Goal: Information Seeking & Learning: Learn about a topic

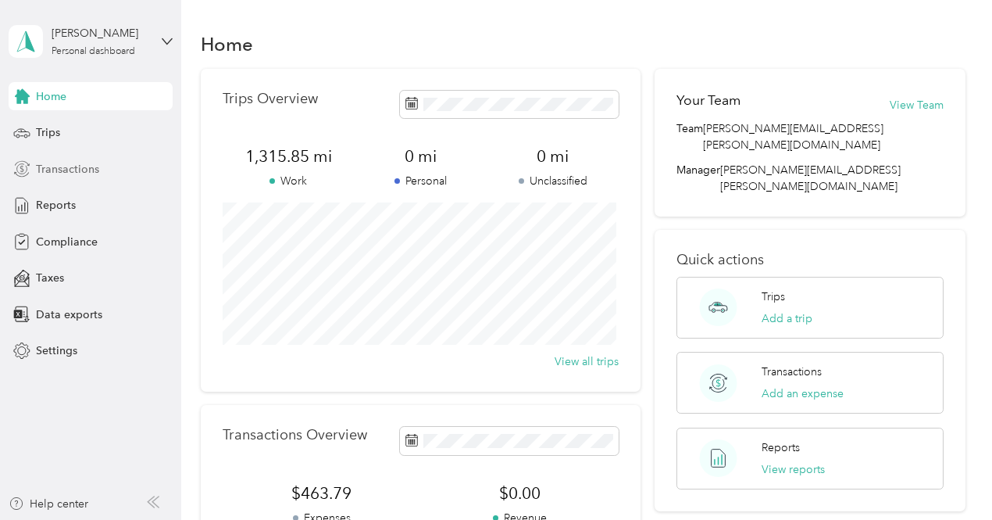
click at [56, 170] on span "Transactions" at bounding box center [67, 169] width 63 height 16
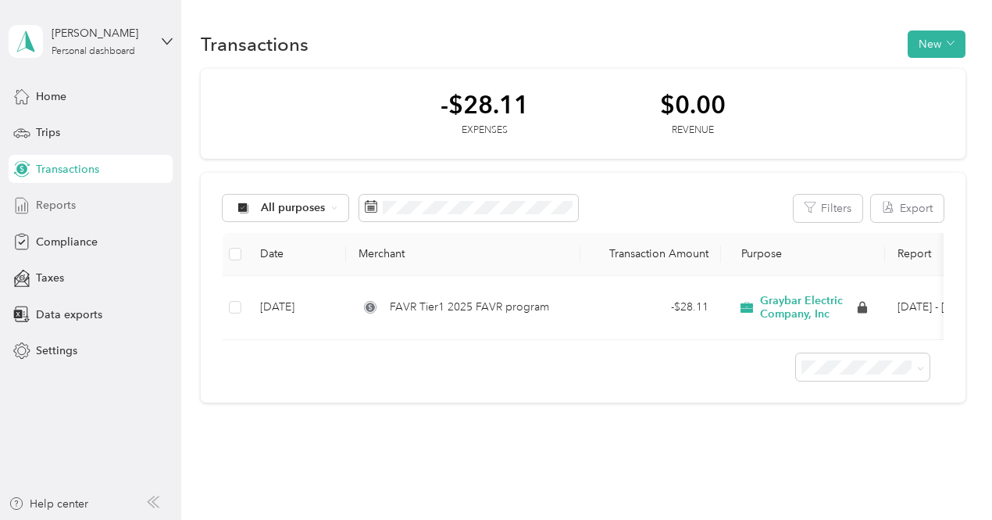
click at [48, 209] on span "Reports" at bounding box center [56, 205] width 40 height 16
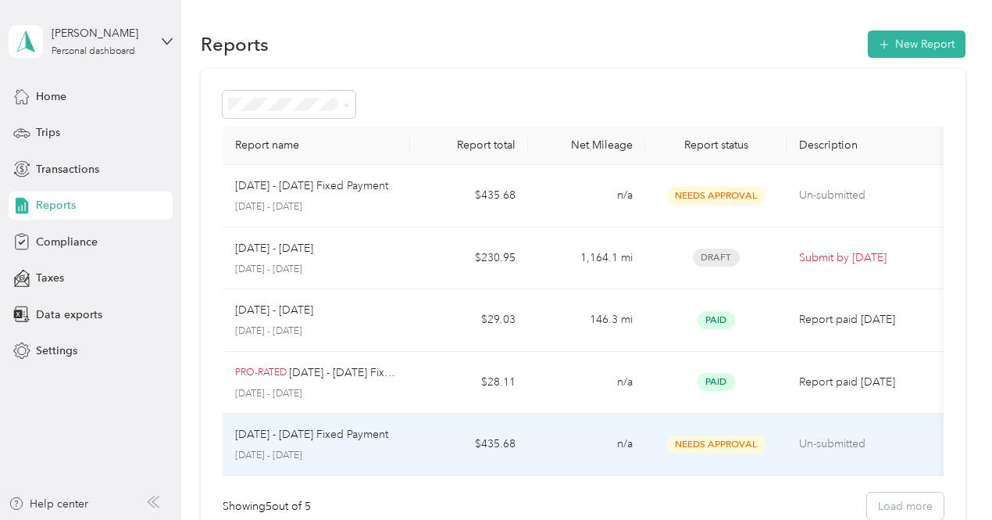
click at [593, 447] on td "n/a" at bounding box center [586, 444] width 117 height 63
click at [680, 438] on span "Needs Approval" at bounding box center [716, 444] width 98 height 18
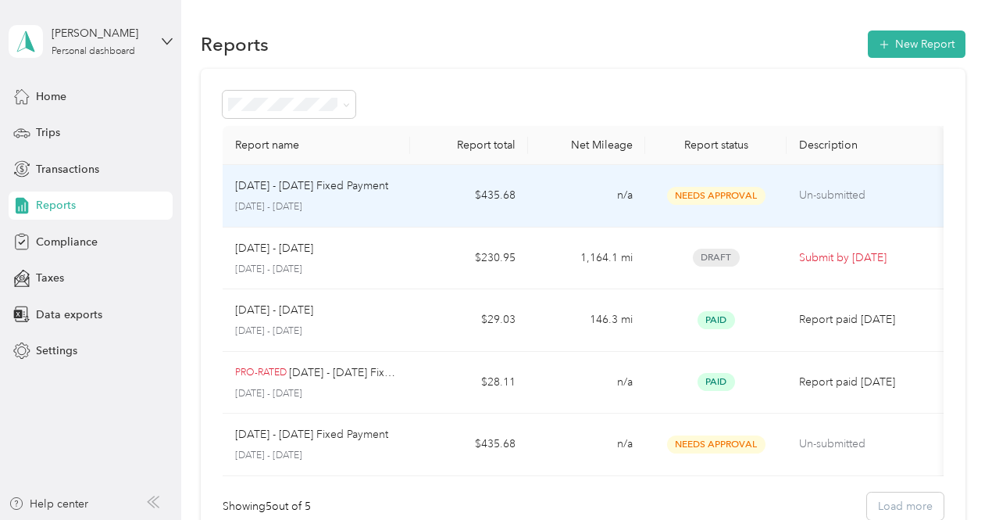
click at [402, 202] on td "[DATE] - [DATE] Fixed Payment [DATE] - [DATE]" at bounding box center [317, 196] width 188 height 63
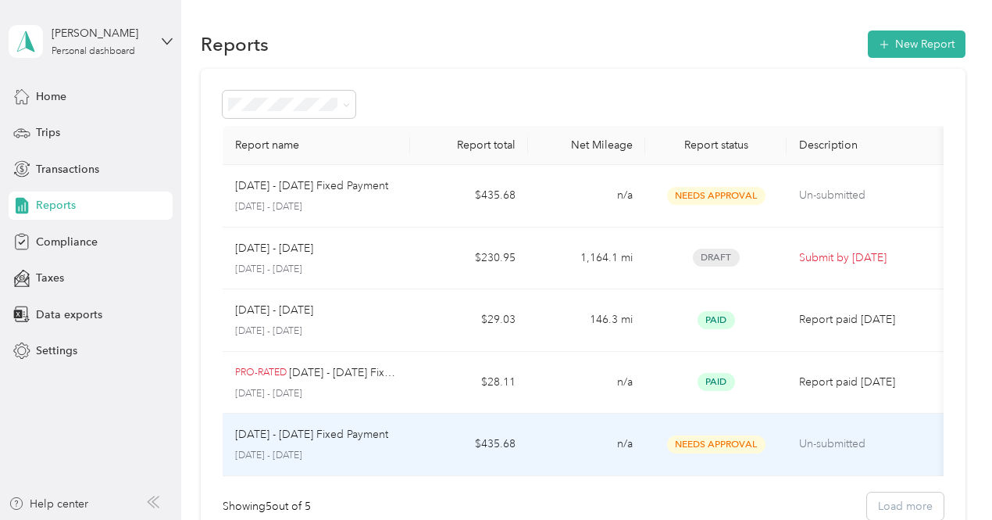
click at [301, 455] on p "[DATE] - [DATE]" at bounding box center [316, 455] width 163 height 14
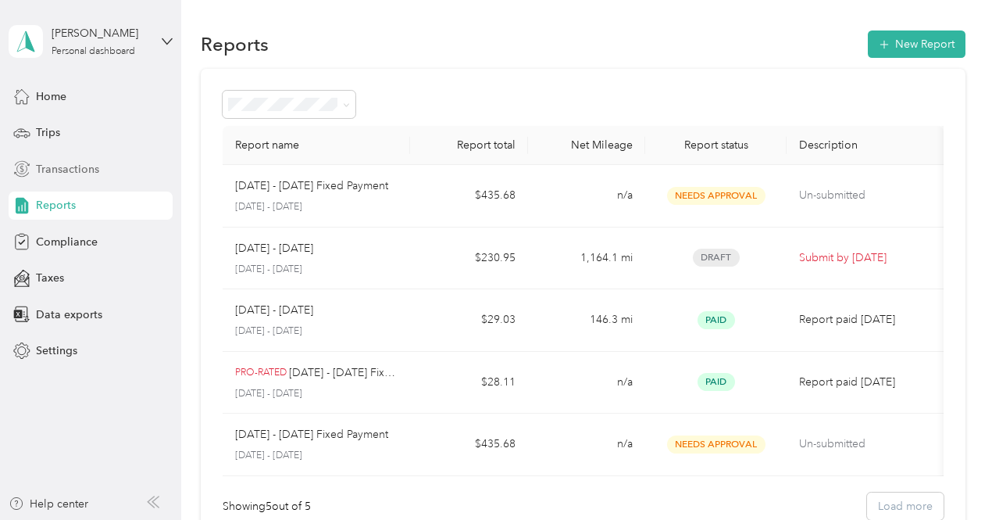
click at [80, 171] on span "Transactions" at bounding box center [67, 169] width 63 height 16
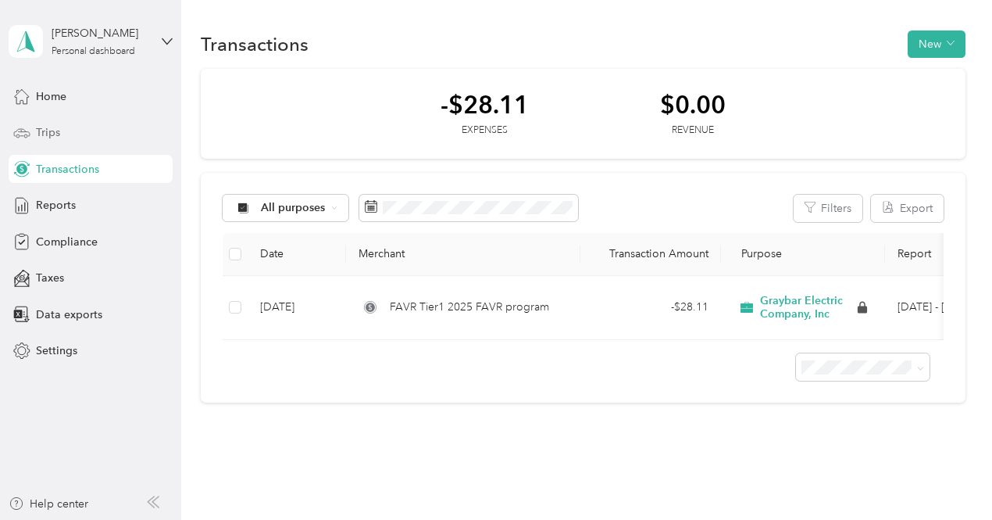
click at [50, 134] on span "Trips" at bounding box center [48, 132] width 24 height 16
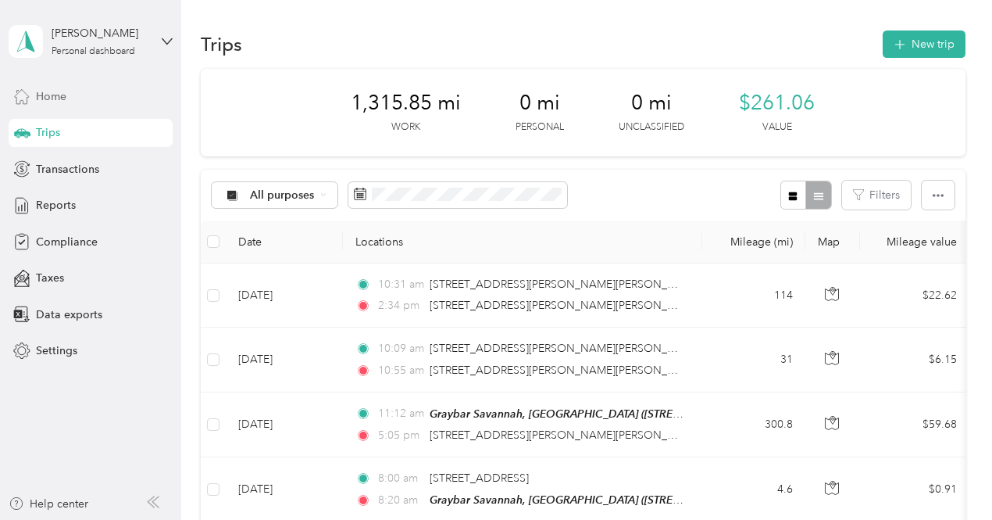
click at [56, 95] on span "Home" at bounding box center [51, 96] width 30 height 16
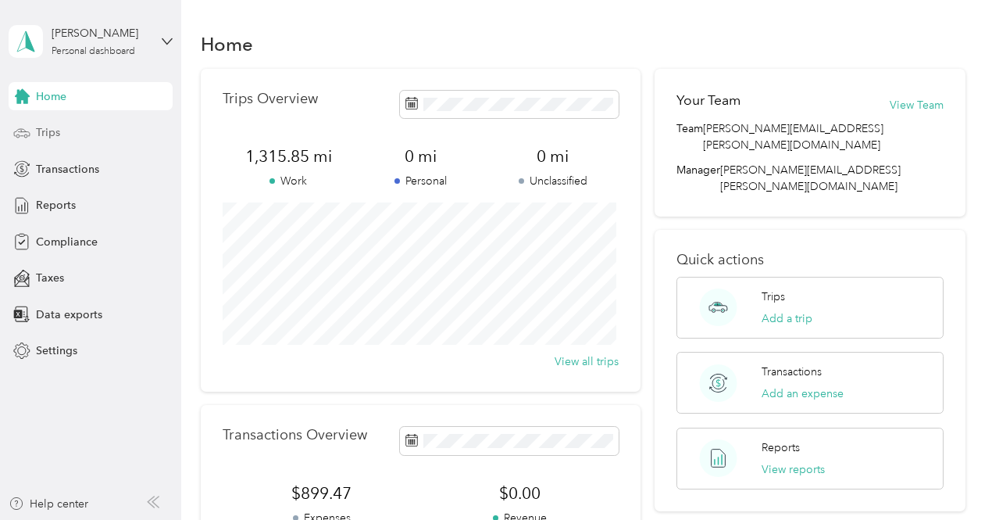
click at [55, 134] on span "Trips" at bounding box center [48, 132] width 24 height 16
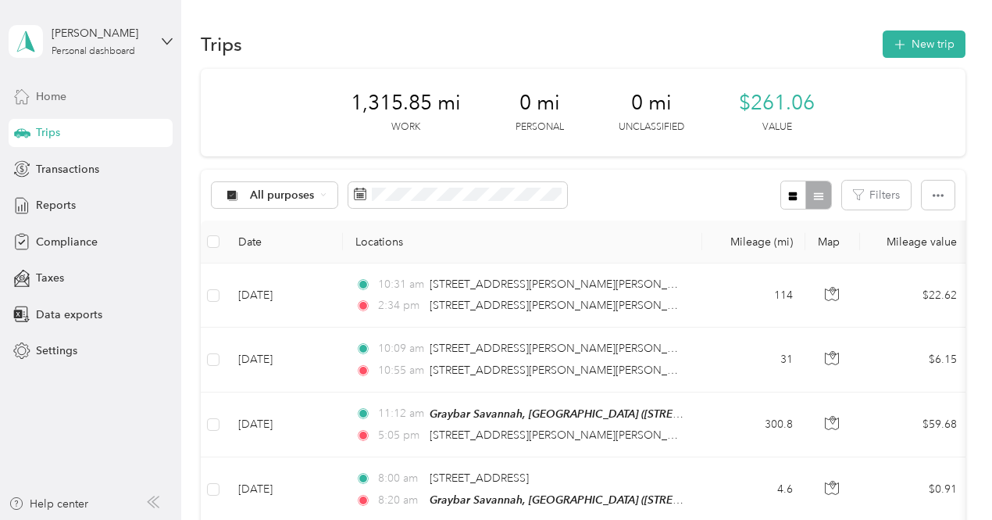
click at [44, 100] on span "Home" at bounding box center [51, 96] width 30 height 16
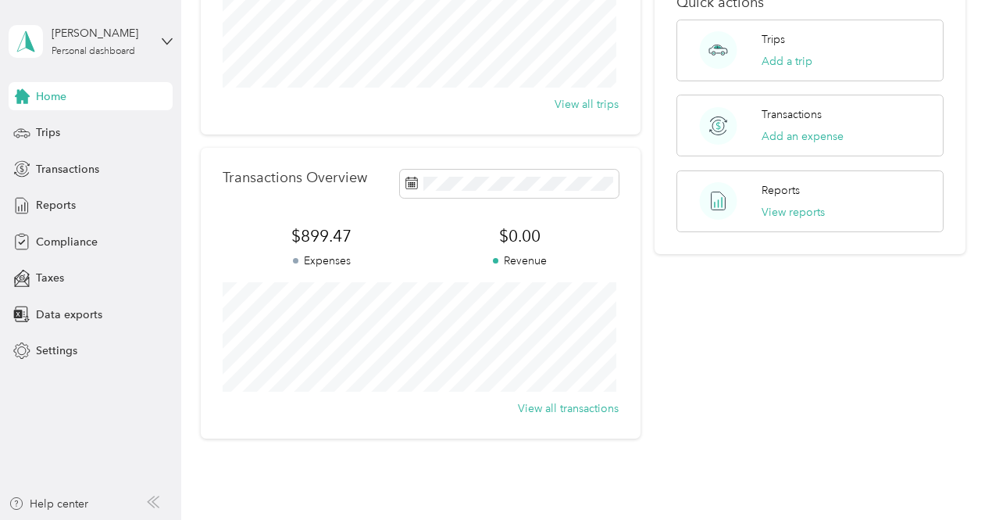
scroll to position [250, 0]
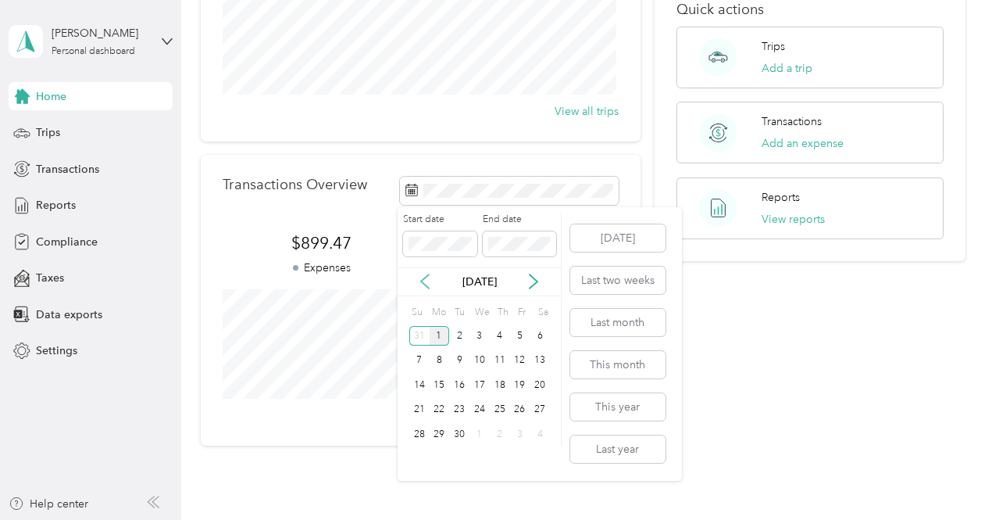
click at [424, 280] on icon at bounding box center [425, 281] width 16 height 16
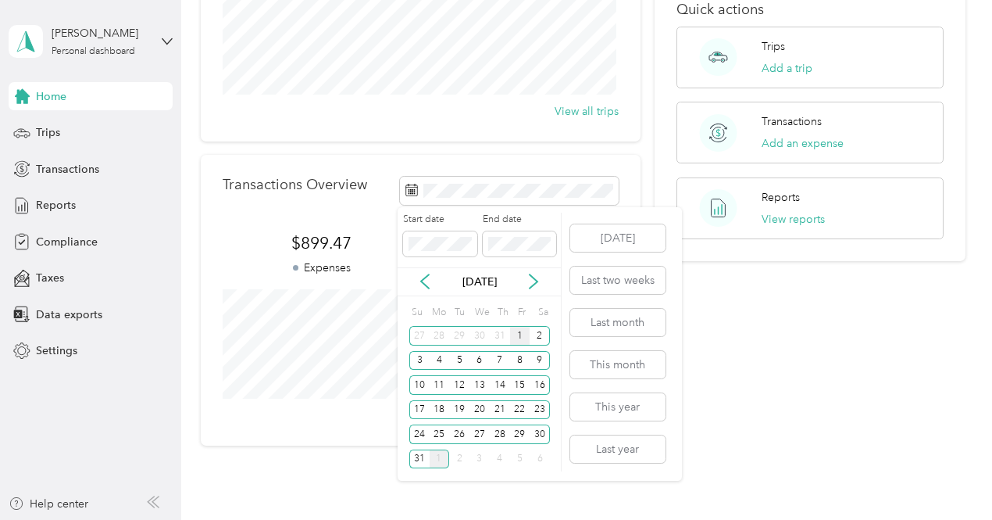
click at [523, 336] on div "1" at bounding box center [520, 336] width 20 height 20
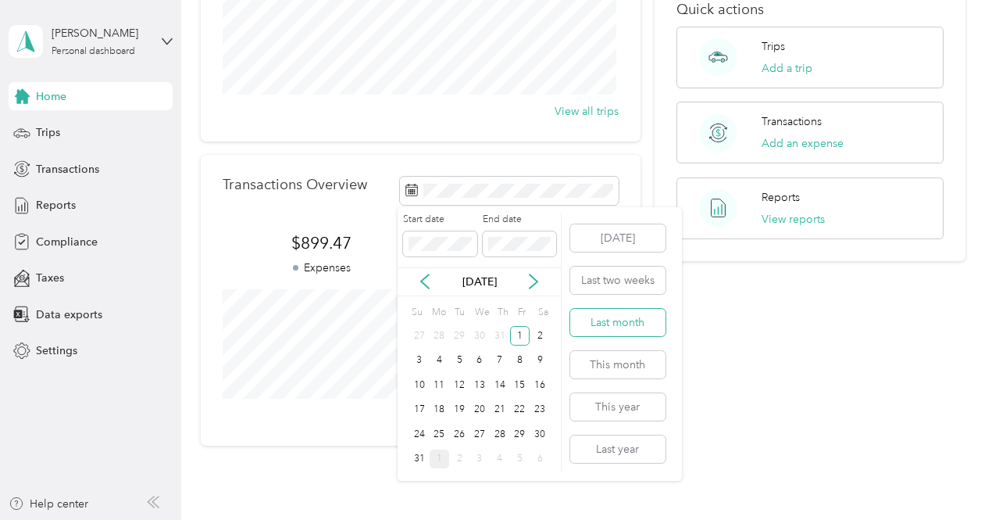
click at [623, 321] on button "Last month" at bounding box center [617, 322] width 95 height 27
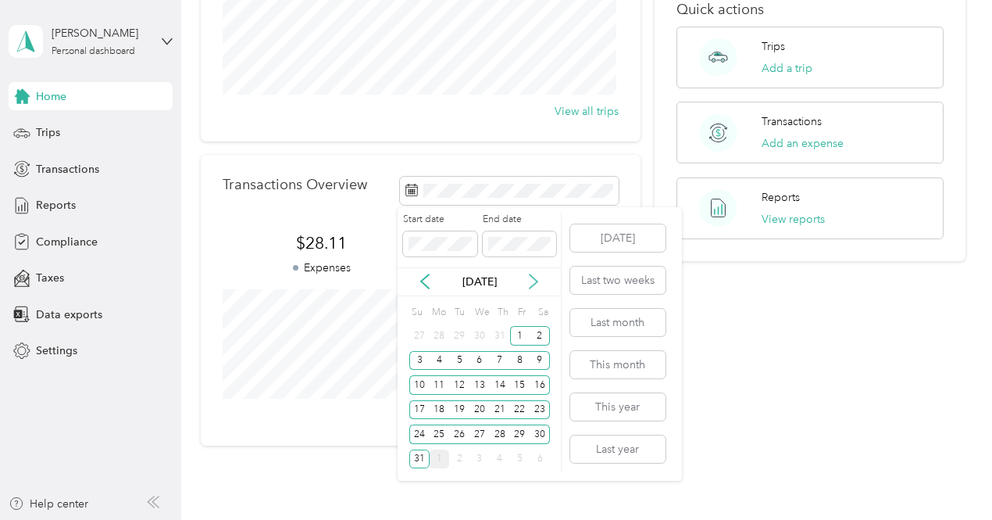
click at [535, 280] on icon at bounding box center [534, 281] width 16 height 16
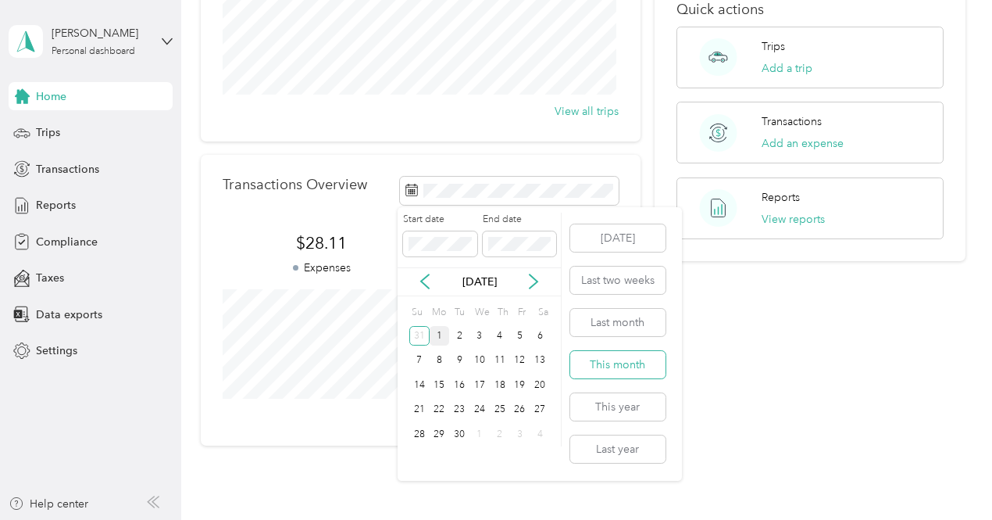
click at [627, 359] on button "This month" at bounding box center [617, 364] width 95 height 27
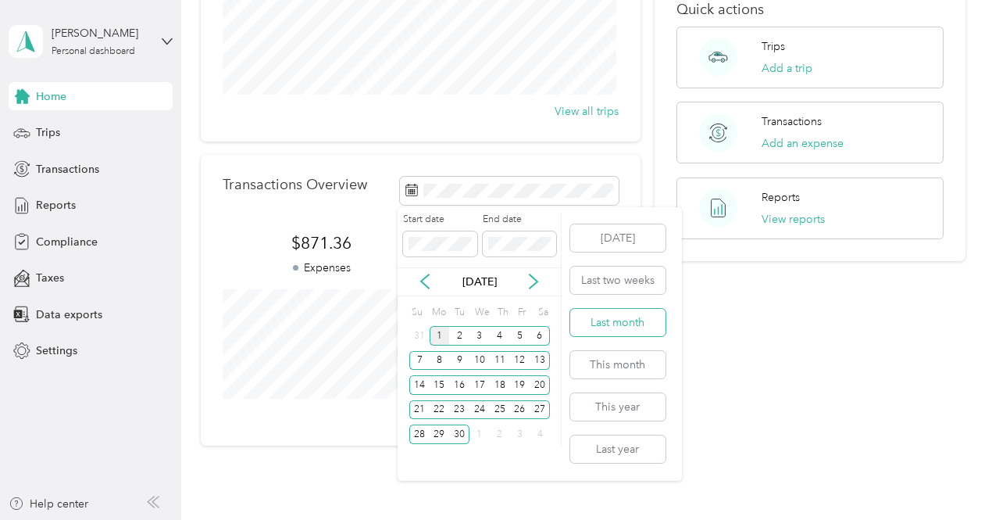
click at [613, 317] on button "Last month" at bounding box center [617, 322] width 95 height 27
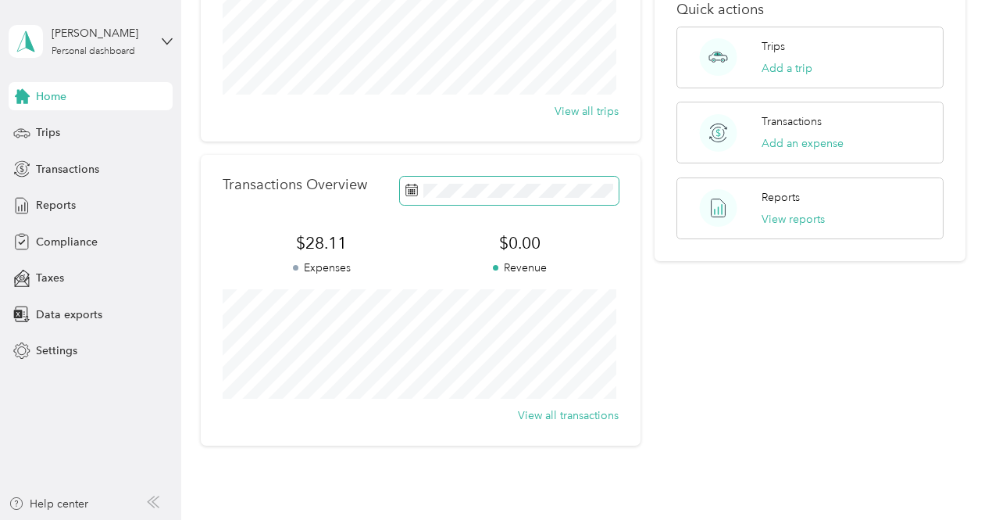
click at [572, 199] on span at bounding box center [509, 190] width 219 height 27
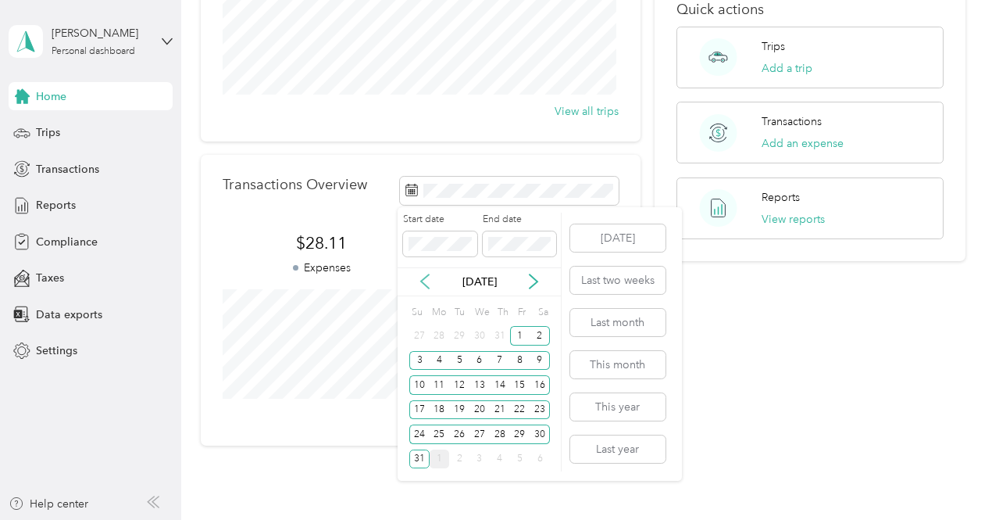
click at [424, 279] on icon at bounding box center [425, 281] width 16 height 16
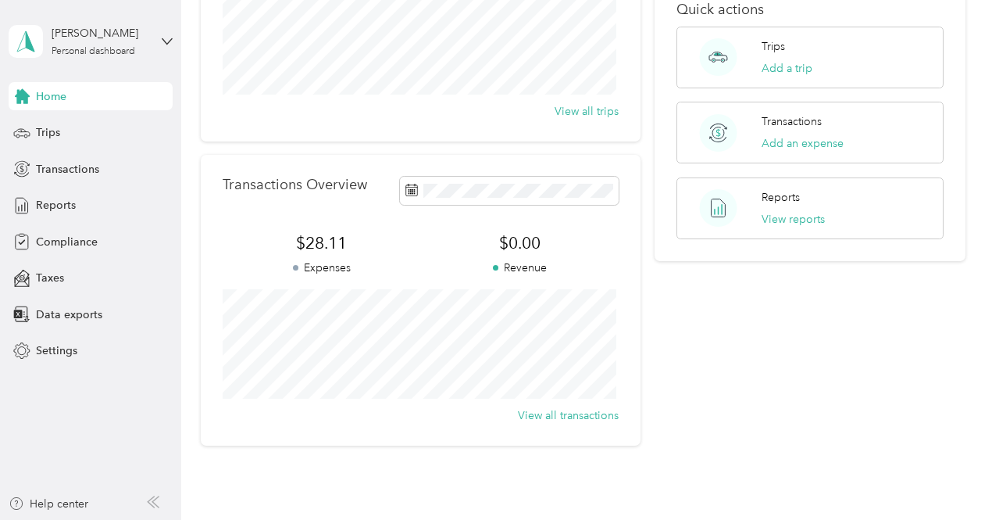
click at [795, 287] on div "Your Team View Team Team [PERSON_NAME][EMAIL_ADDRESS][PERSON_NAME][DOMAIN_NAME]…" at bounding box center [810, 132] width 311 height 627
click at [511, 199] on span at bounding box center [509, 190] width 219 height 27
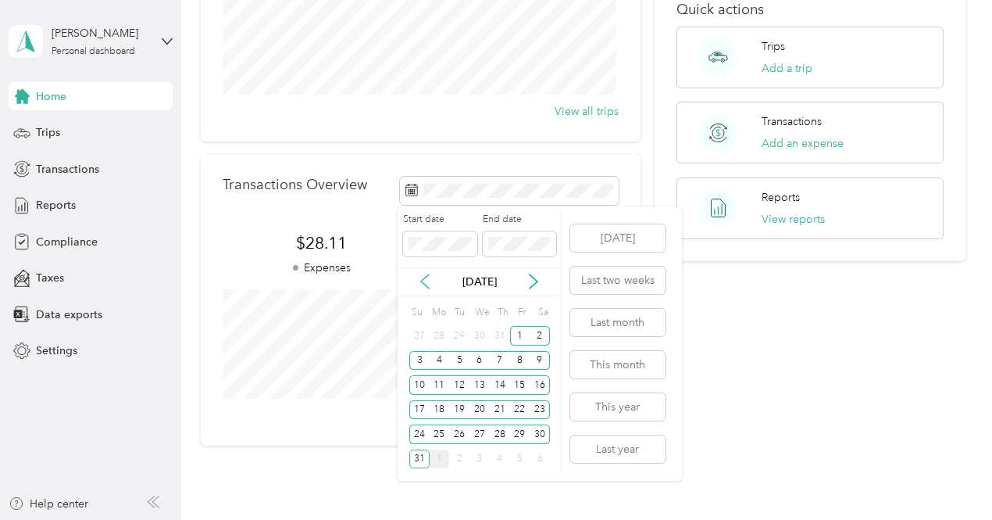
click at [423, 279] on icon at bounding box center [425, 281] width 8 height 14
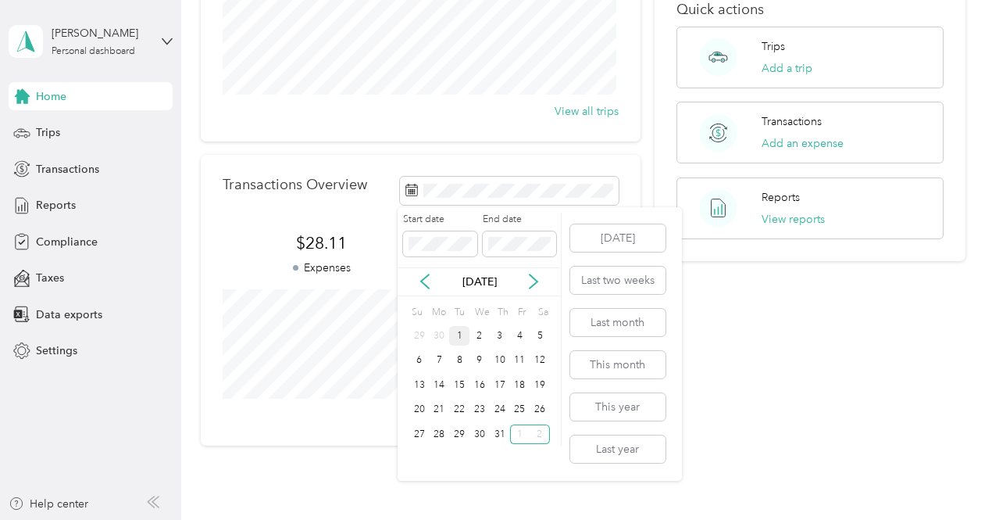
click at [463, 336] on div "1" at bounding box center [459, 336] width 20 height 20
click at [498, 432] on div "31" at bounding box center [500, 434] width 20 height 20
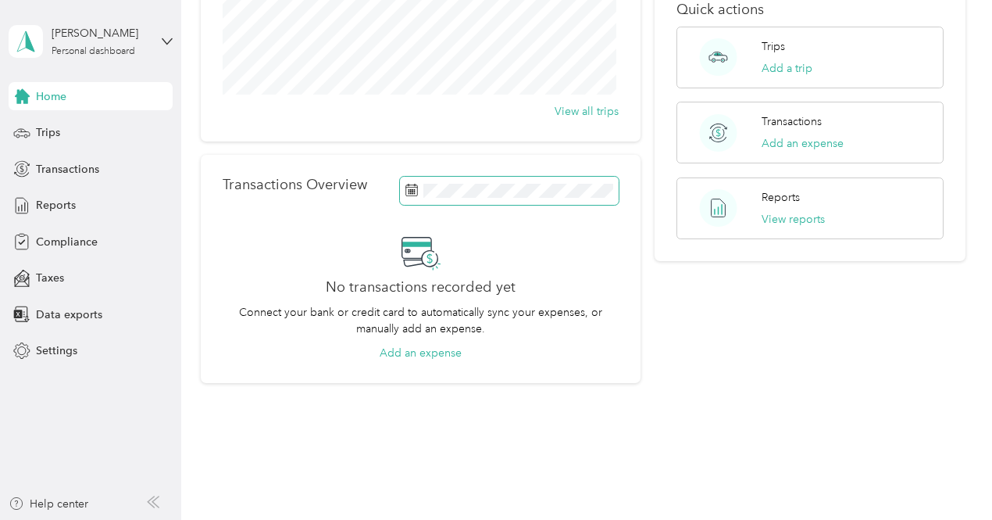
click at [513, 199] on span at bounding box center [509, 190] width 219 height 27
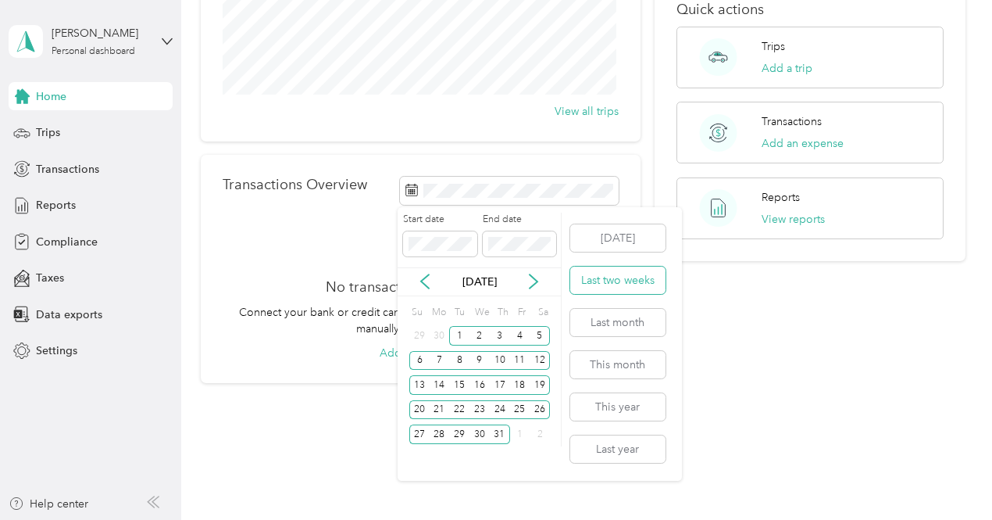
click at [616, 285] on button "Last two weeks" at bounding box center [617, 279] width 95 height 27
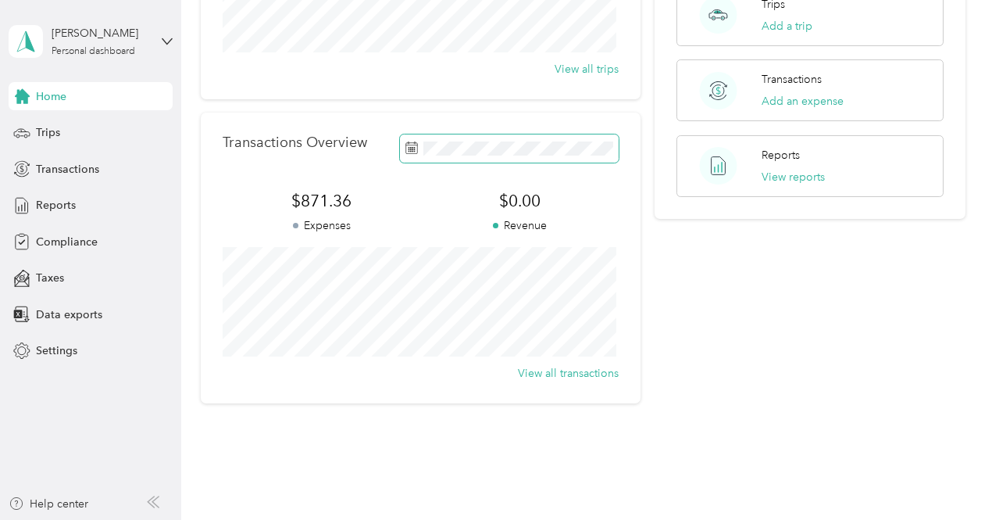
scroll to position [320, 0]
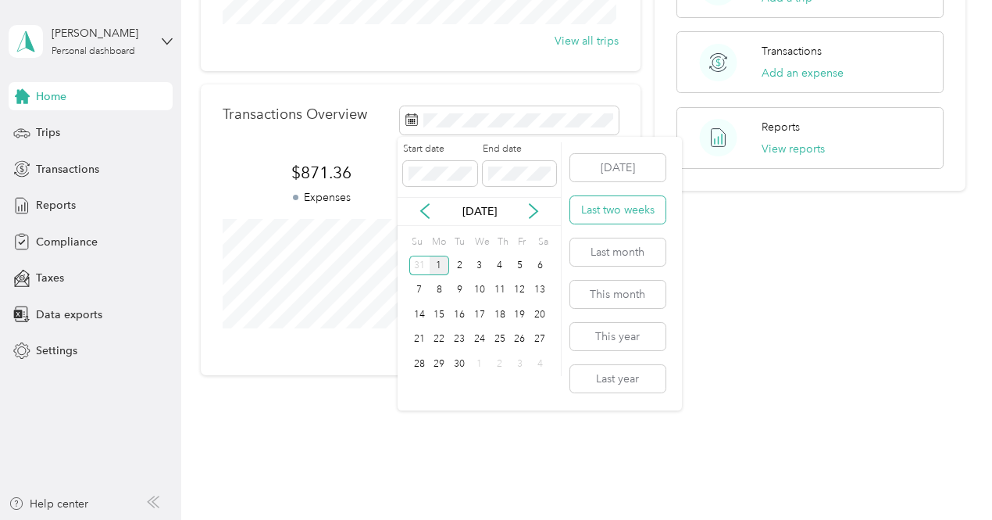
click at [631, 212] on button "Last two weeks" at bounding box center [617, 209] width 95 height 27
click at [620, 293] on button "This month" at bounding box center [617, 293] width 95 height 27
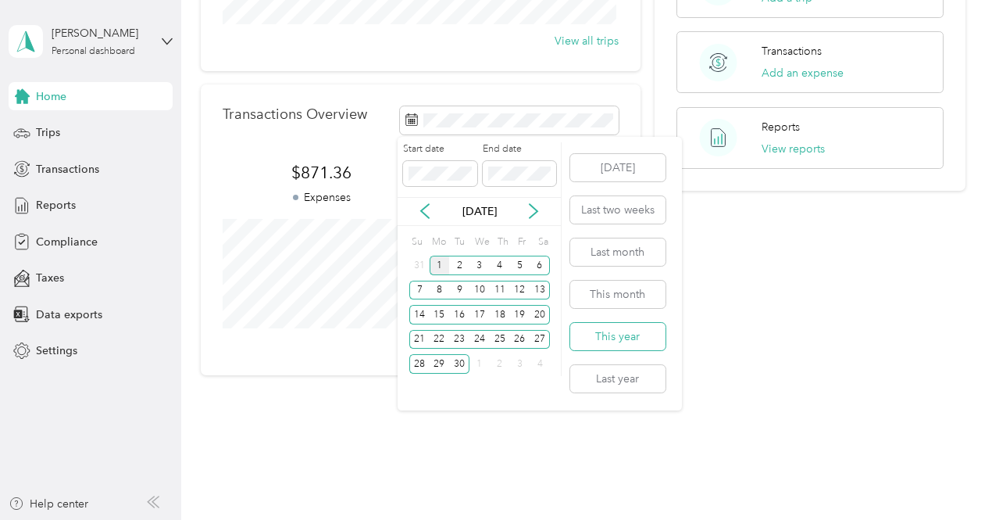
click at [614, 340] on button "This year" at bounding box center [617, 336] width 95 height 27
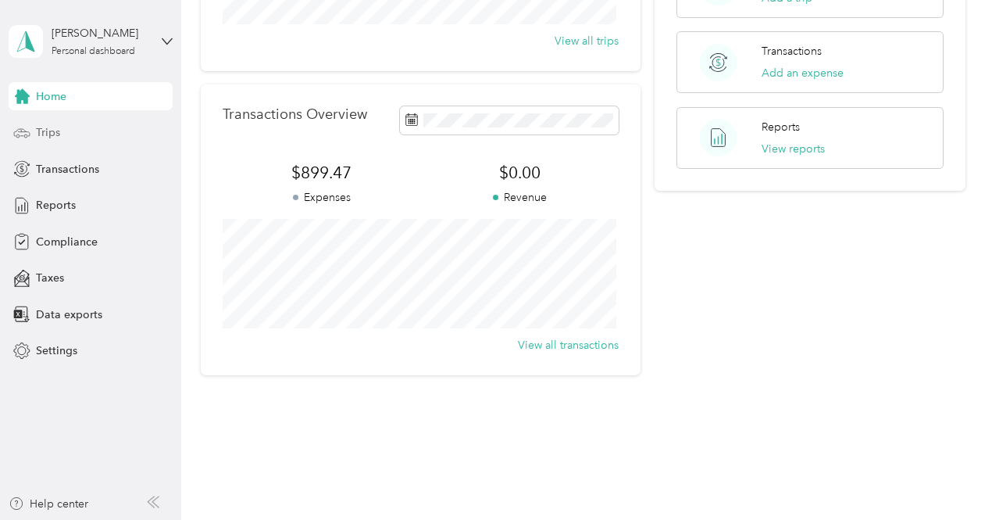
click at [48, 131] on span "Trips" at bounding box center [48, 132] width 24 height 16
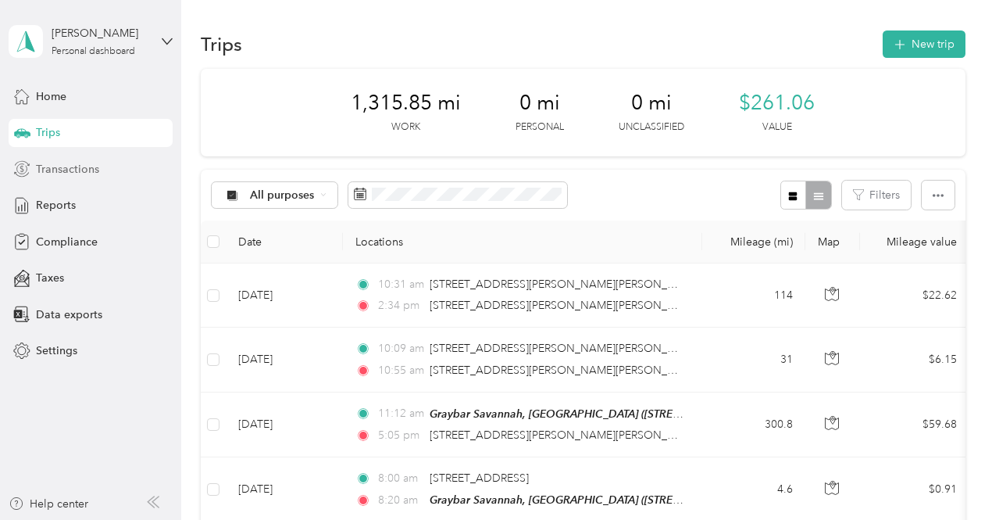
click at [55, 171] on span "Transactions" at bounding box center [67, 169] width 63 height 16
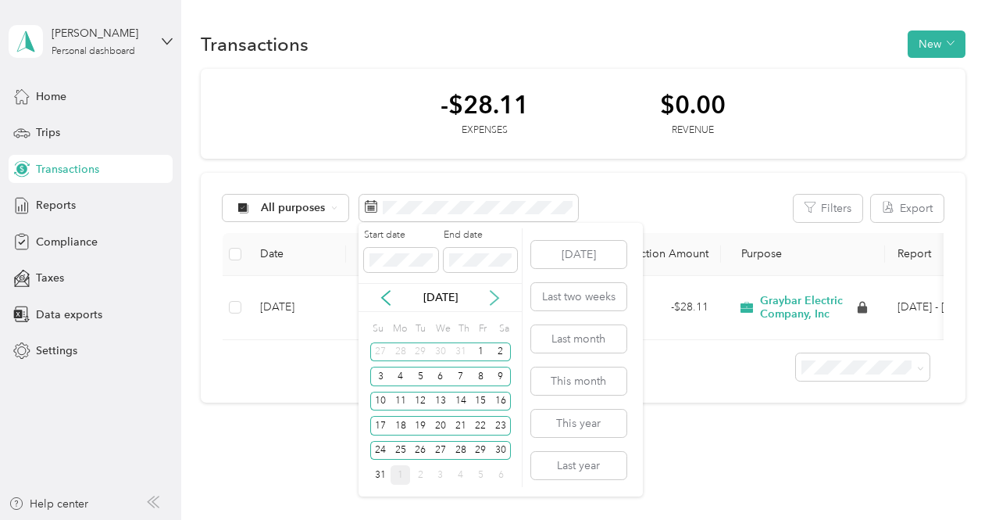
click at [498, 298] on icon at bounding box center [495, 298] width 8 height 14
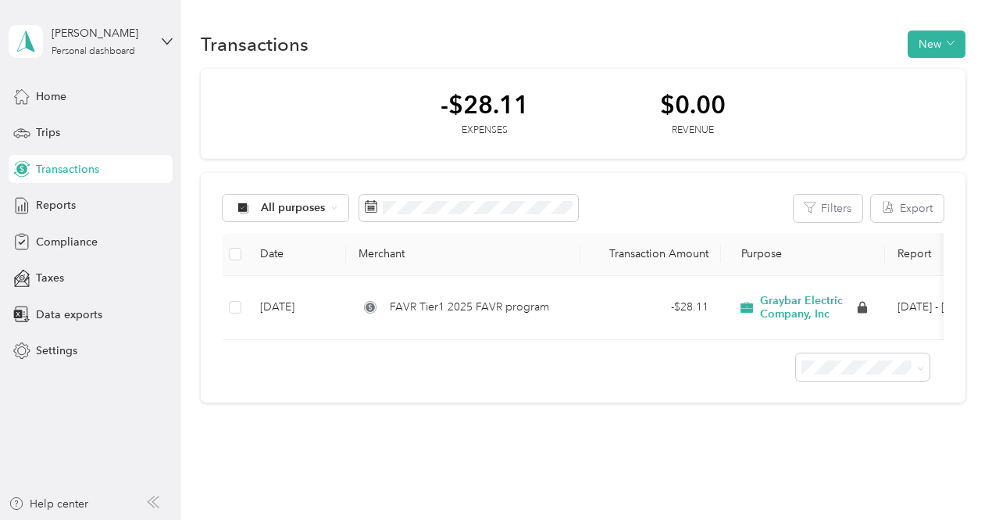
click at [615, 191] on div "All purposes Filters Export Date Merchant Transaction Amount Purpose Report [DA…" at bounding box center [583, 288] width 765 height 230
click at [515, 191] on div "All purposes Filters Export Date Merchant Transaction Amount Purpose Report [DA…" at bounding box center [583, 288] width 765 height 230
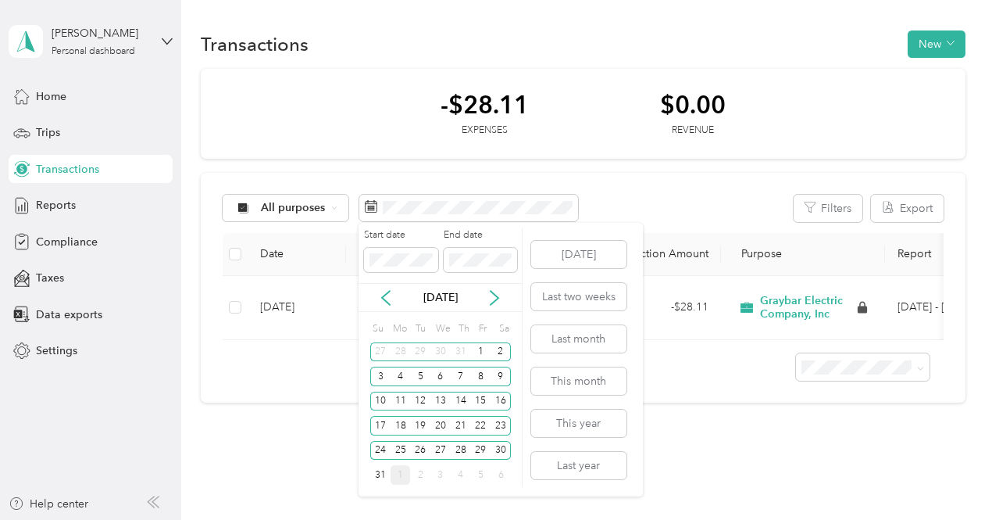
click at [400, 471] on div "1" at bounding box center [401, 475] width 20 height 20
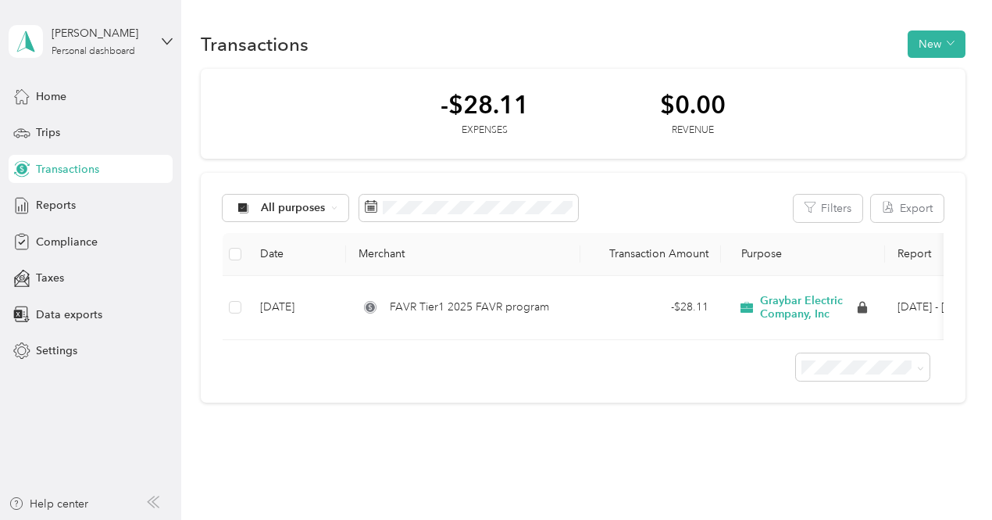
click at [620, 216] on body "[PERSON_NAME] Personal dashboard Home Trips Transactions Reports Compliance Tax…" at bounding box center [492, 260] width 984 height 520
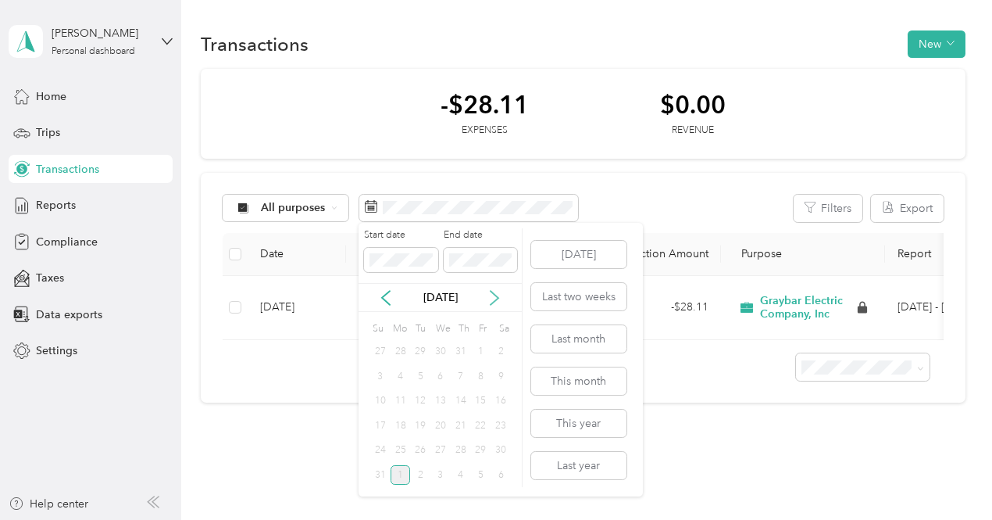
click at [492, 297] on icon at bounding box center [495, 298] width 16 height 16
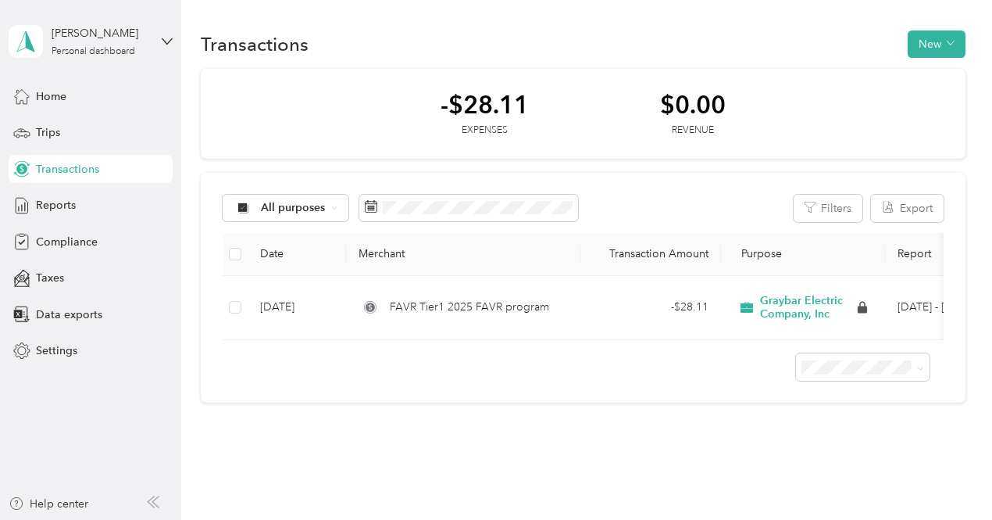
click at [622, 201] on div "All purposes Filters Export" at bounding box center [583, 208] width 721 height 27
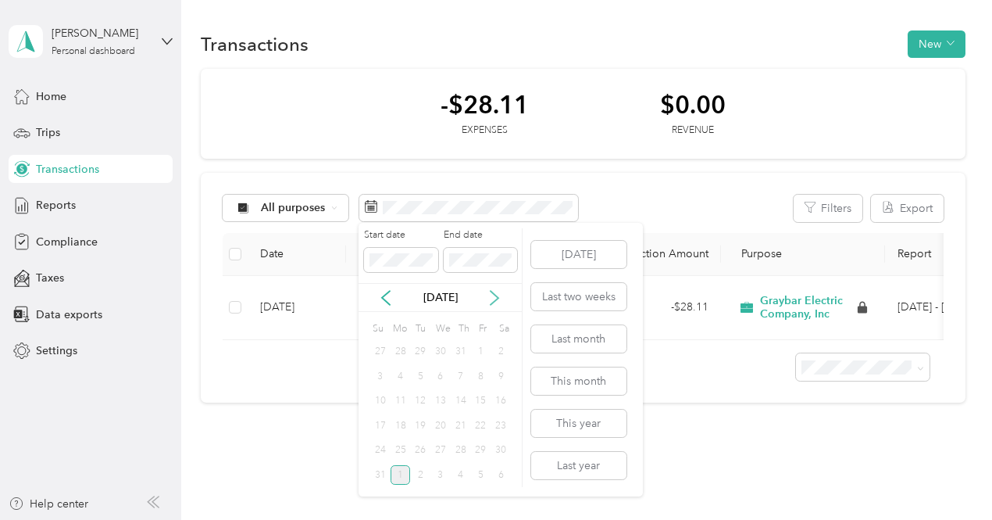
click at [493, 298] on icon at bounding box center [495, 298] width 16 height 16
click at [402, 353] on div "1" at bounding box center [401, 352] width 20 height 20
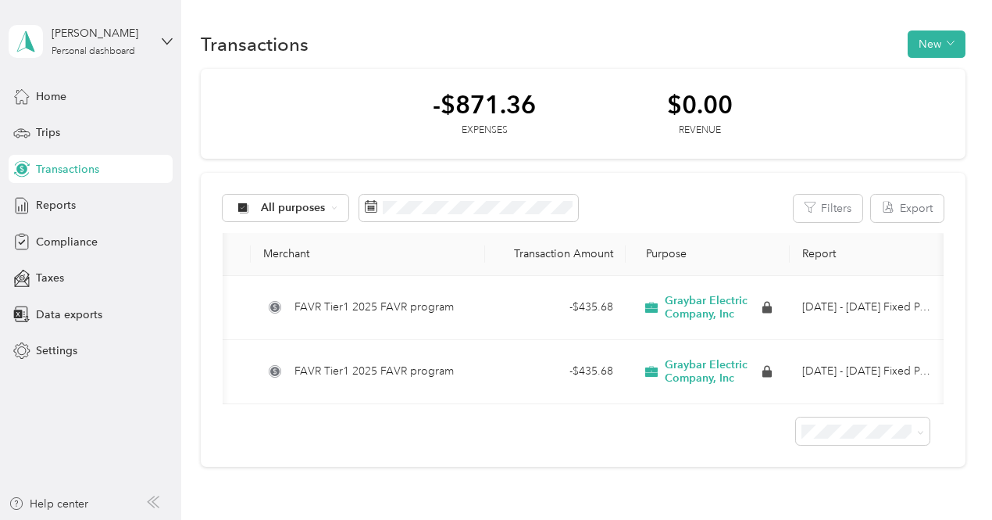
scroll to position [0, 102]
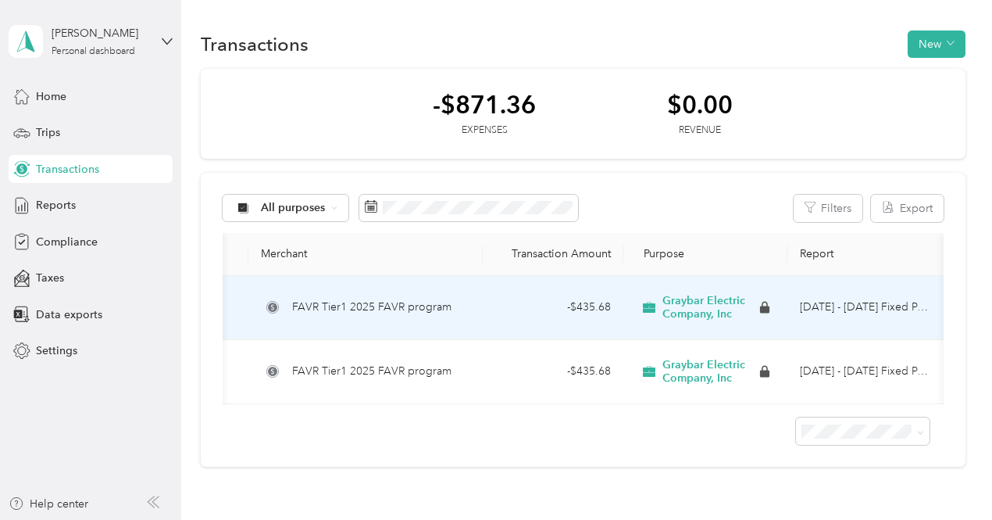
click at [503, 305] on div "- $435.68" at bounding box center [553, 306] width 116 height 17
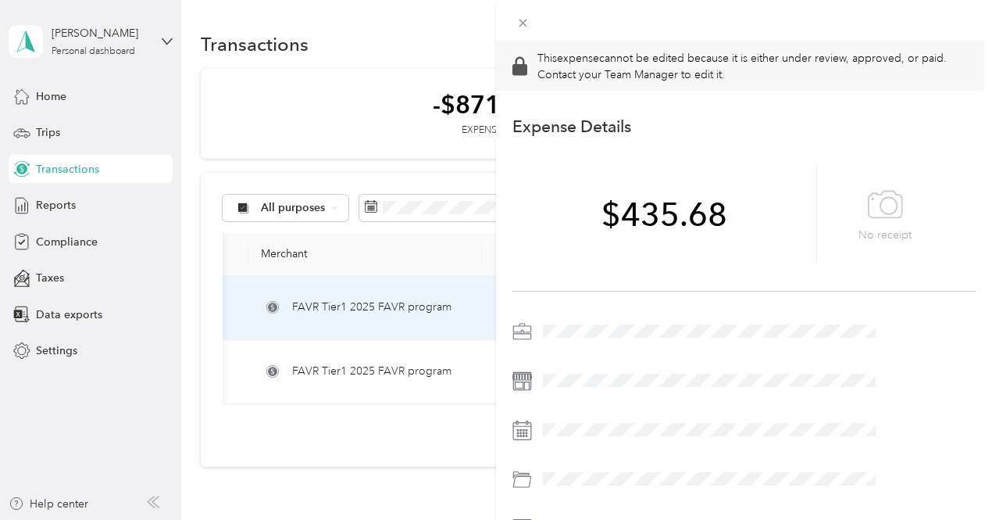
click at [469, 34] on div "This expense cannot be edited because it is either under review, approved, or p…" at bounding box center [496, 260] width 992 height 520
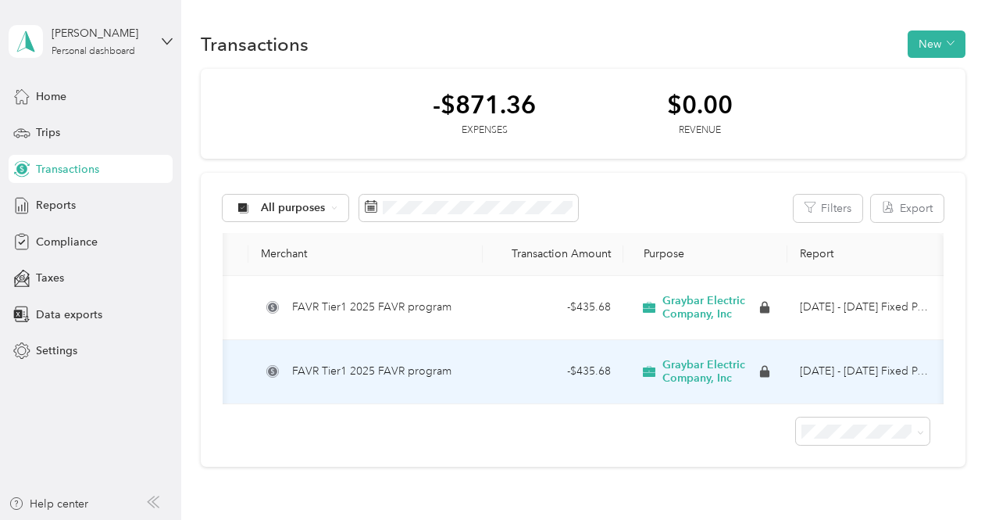
click at [693, 377] on span "Graybar Electric Company, Inc" at bounding box center [710, 371] width 95 height 27
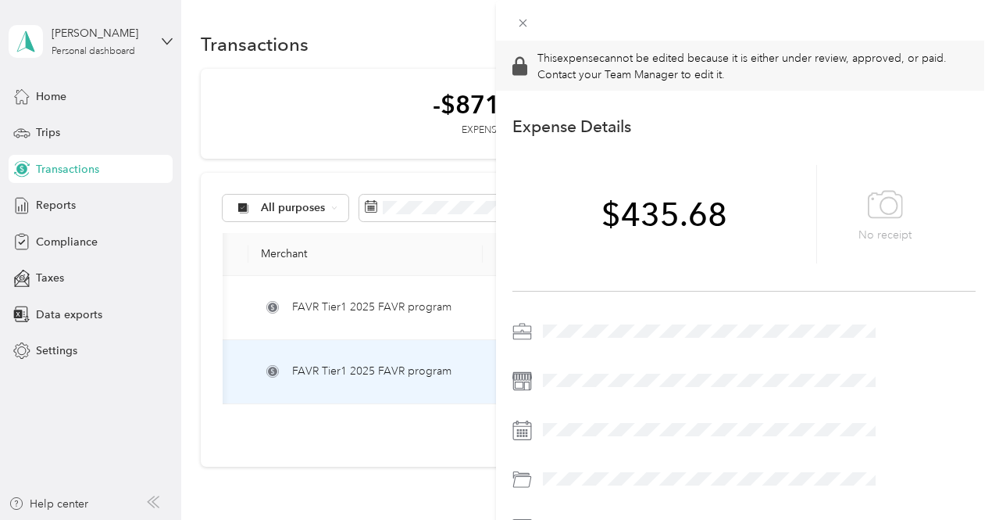
click at [459, 52] on div "This expense cannot be edited because it is either under review, approved, or p…" at bounding box center [496, 260] width 992 height 520
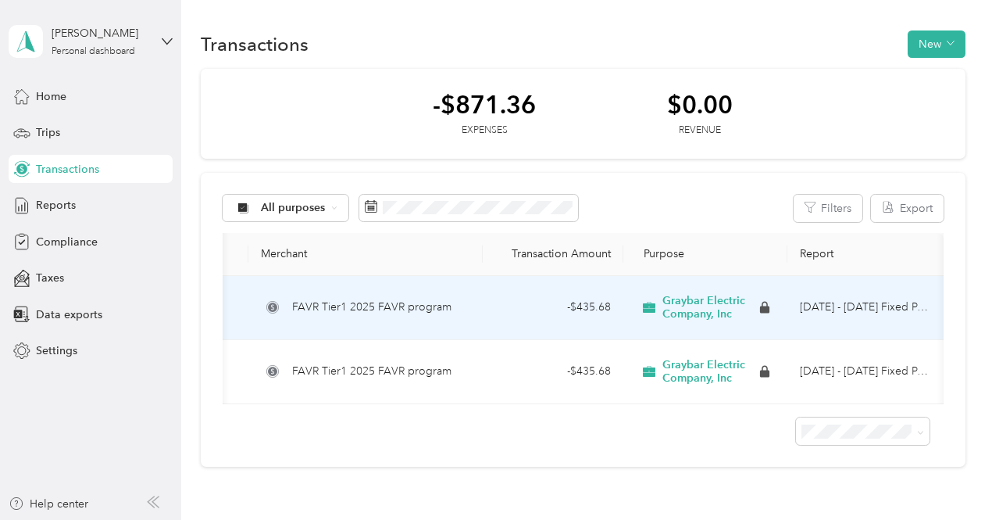
click at [684, 307] on span "Graybar Electric Company, Inc" at bounding box center [710, 307] width 95 height 27
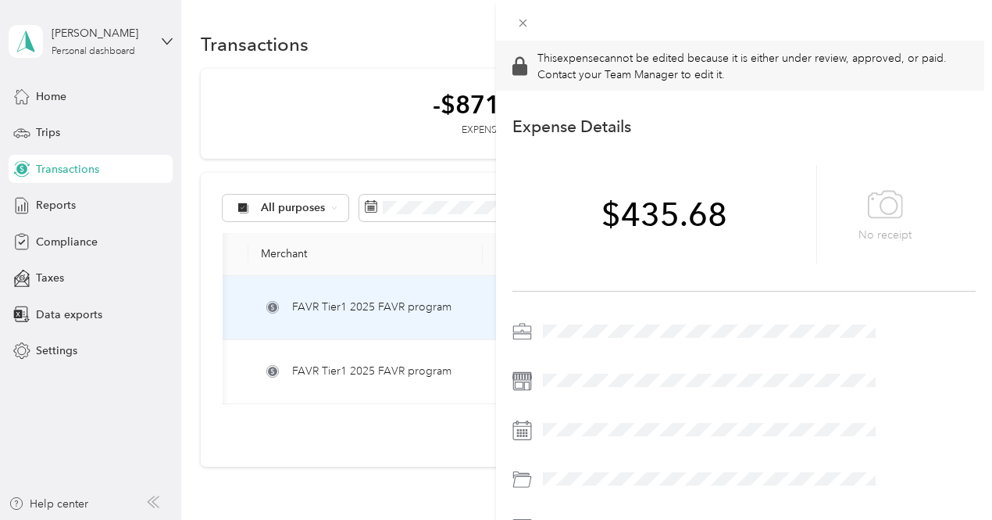
click at [441, 26] on div "This expense cannot be edited because it is either under review, approved, or p…" at bounding box center [496, 260] width 992 height 520
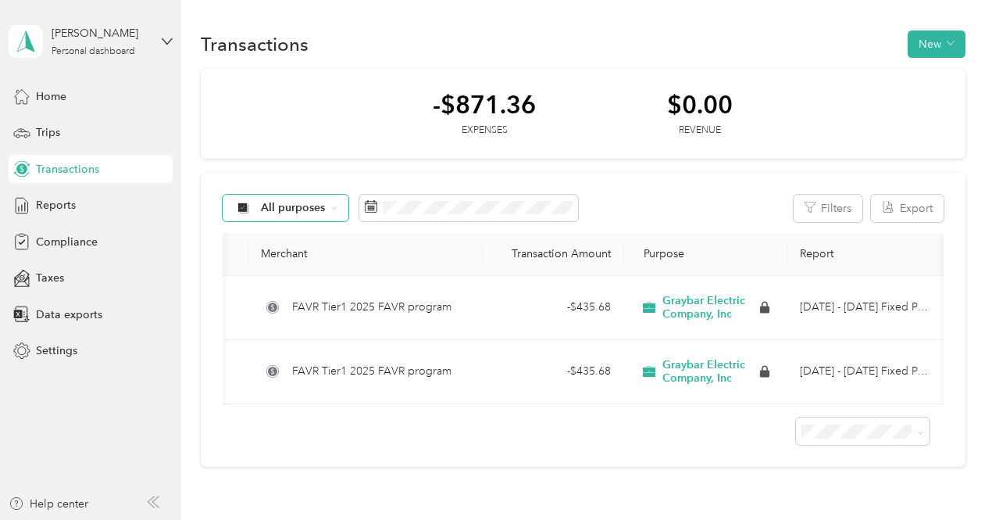
click at [338, 206] on div "All purposes" at bounding box center [286, 208] width 127 height 27
click at [294, 290] on span "Graybar Electric Company, Inc" at bounding box center [339, 283] width 155 height 16
click at [56, 203] on span "Reports" at bounding box center [56, 205] width 40 height 16
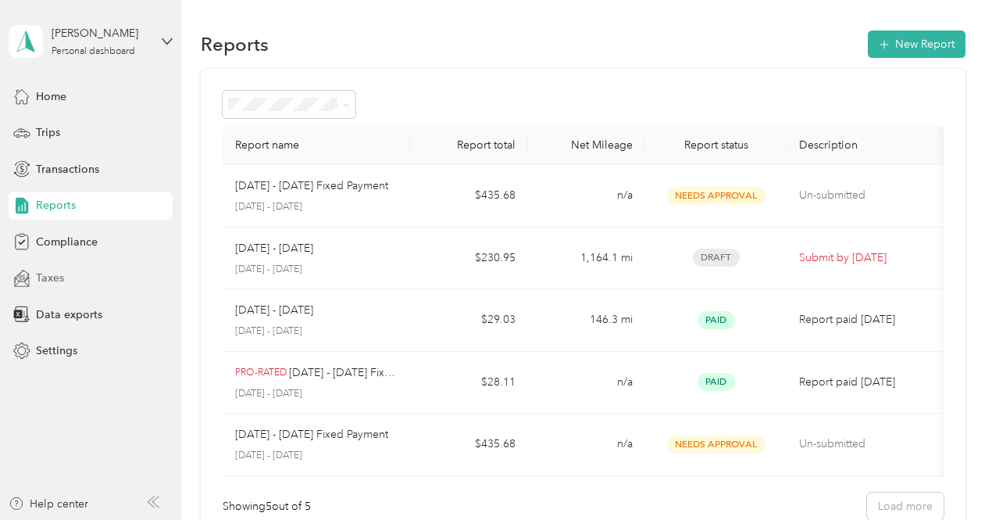
click at [53, 279] on span "Taxes" at bounding box center [50, 278] width 28 height 16
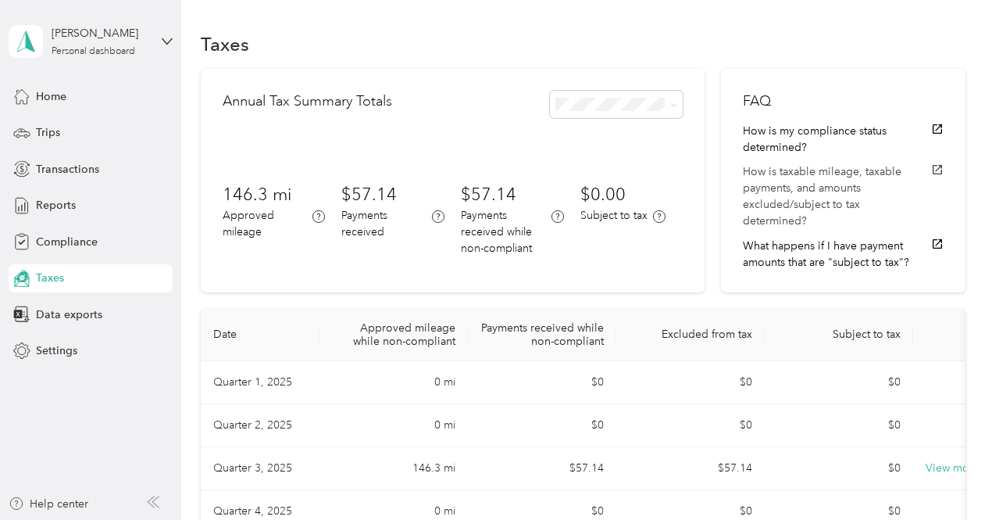
click at [931, 165] on icon "button" at bounding box center [937, 169] width 13 height 13
